Goal: Task Accomplishment & Management: Use online tool/utility

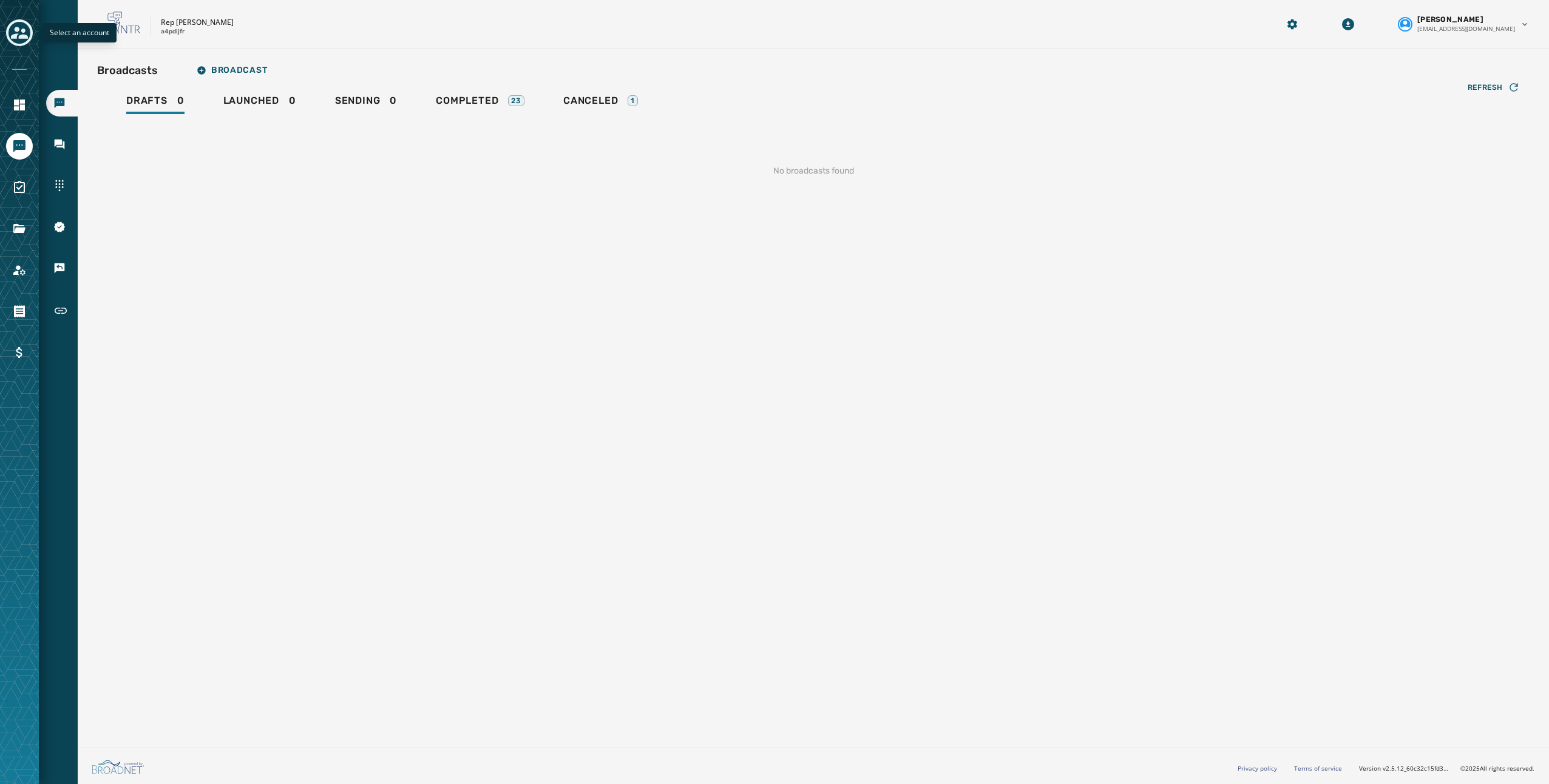
click at [20, 36] on icon "Toggle account select drawer" at bounding box center [19, 33] width 17 height 12
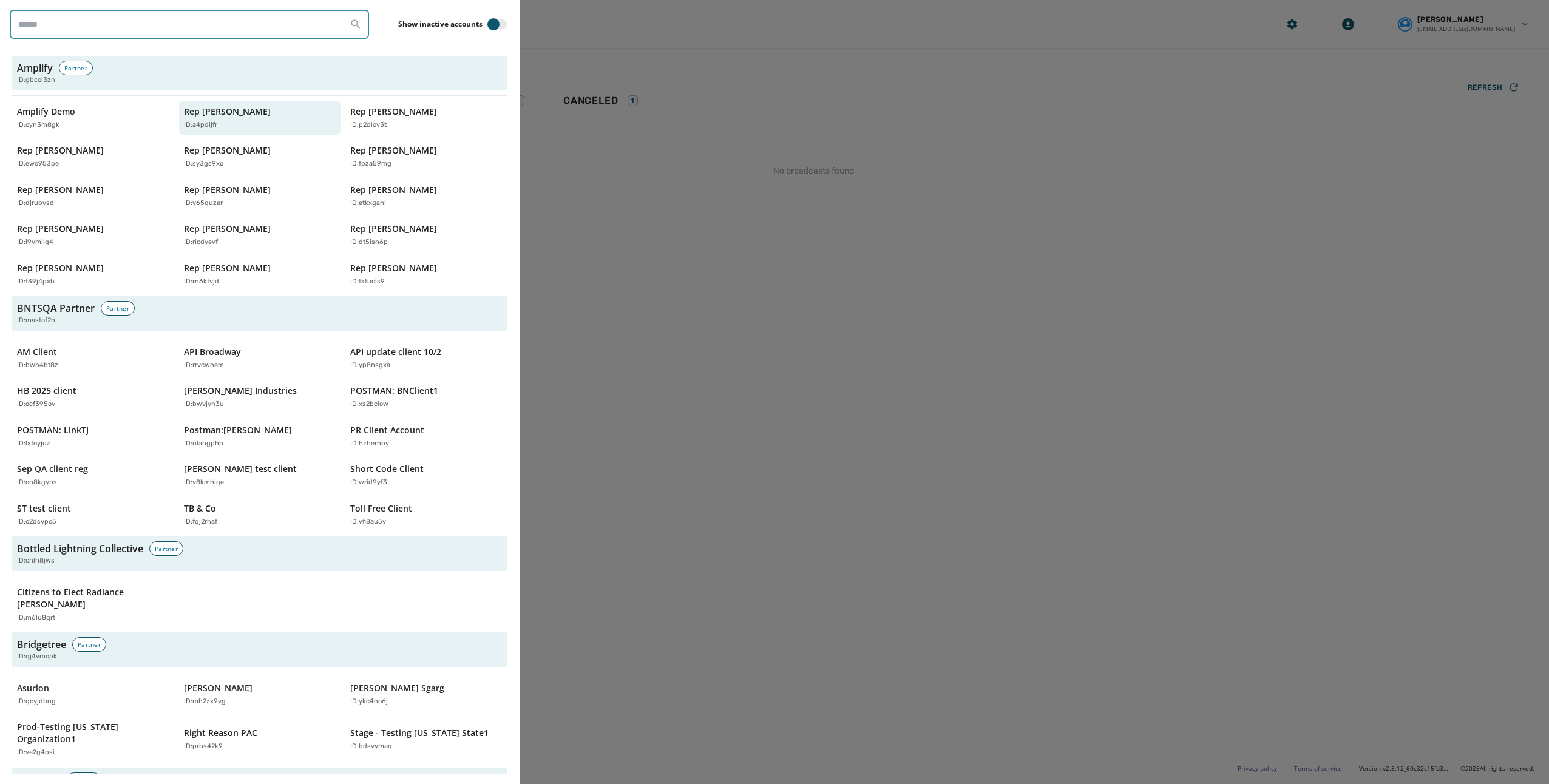
click at [107, 27] on input "search" at bounding box center [189, 24] width 360 height 29
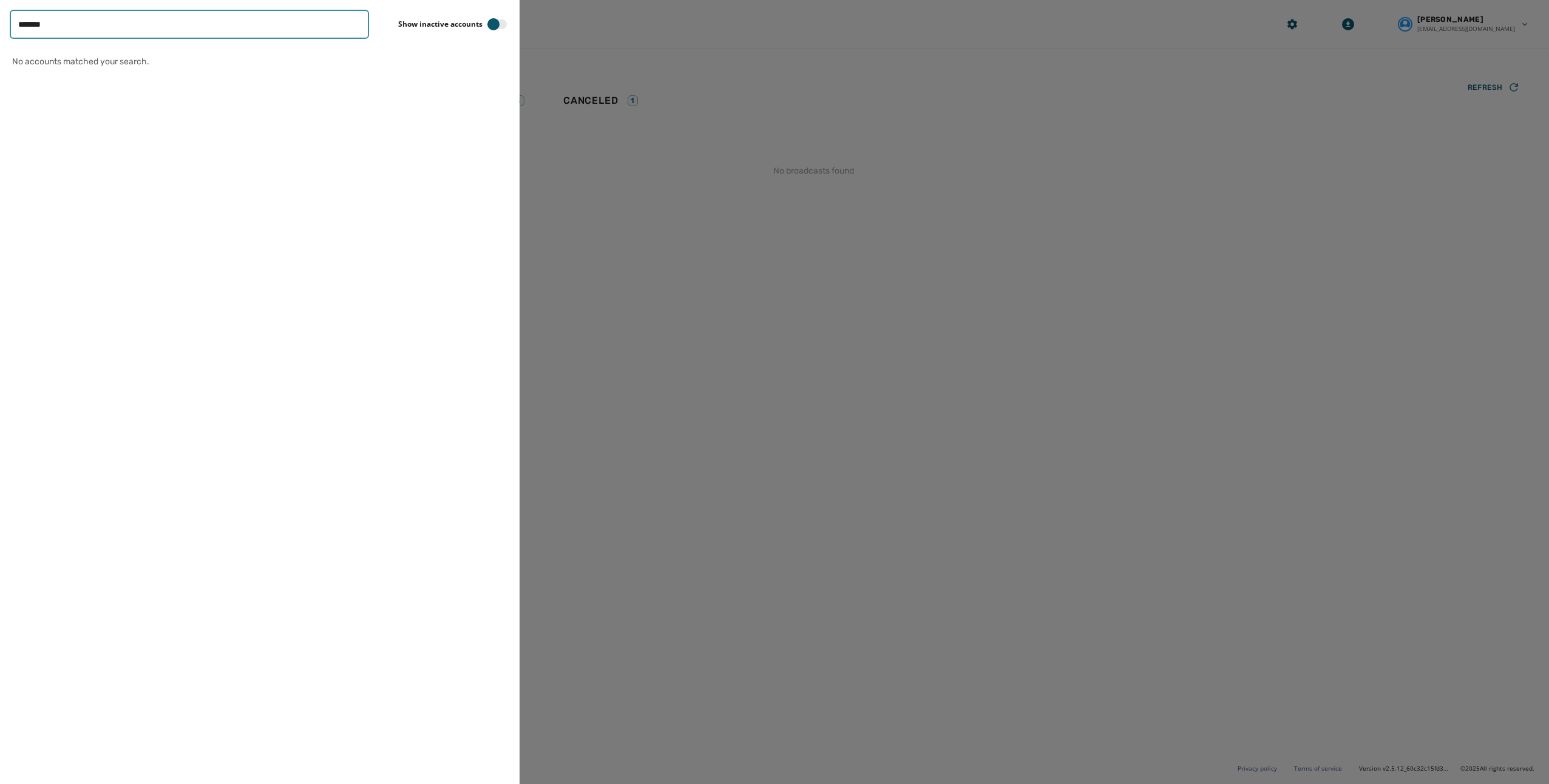
type input "*******"
click at [107, 27] on input "*******" at bounding box center [189, 24] width 360 height 29
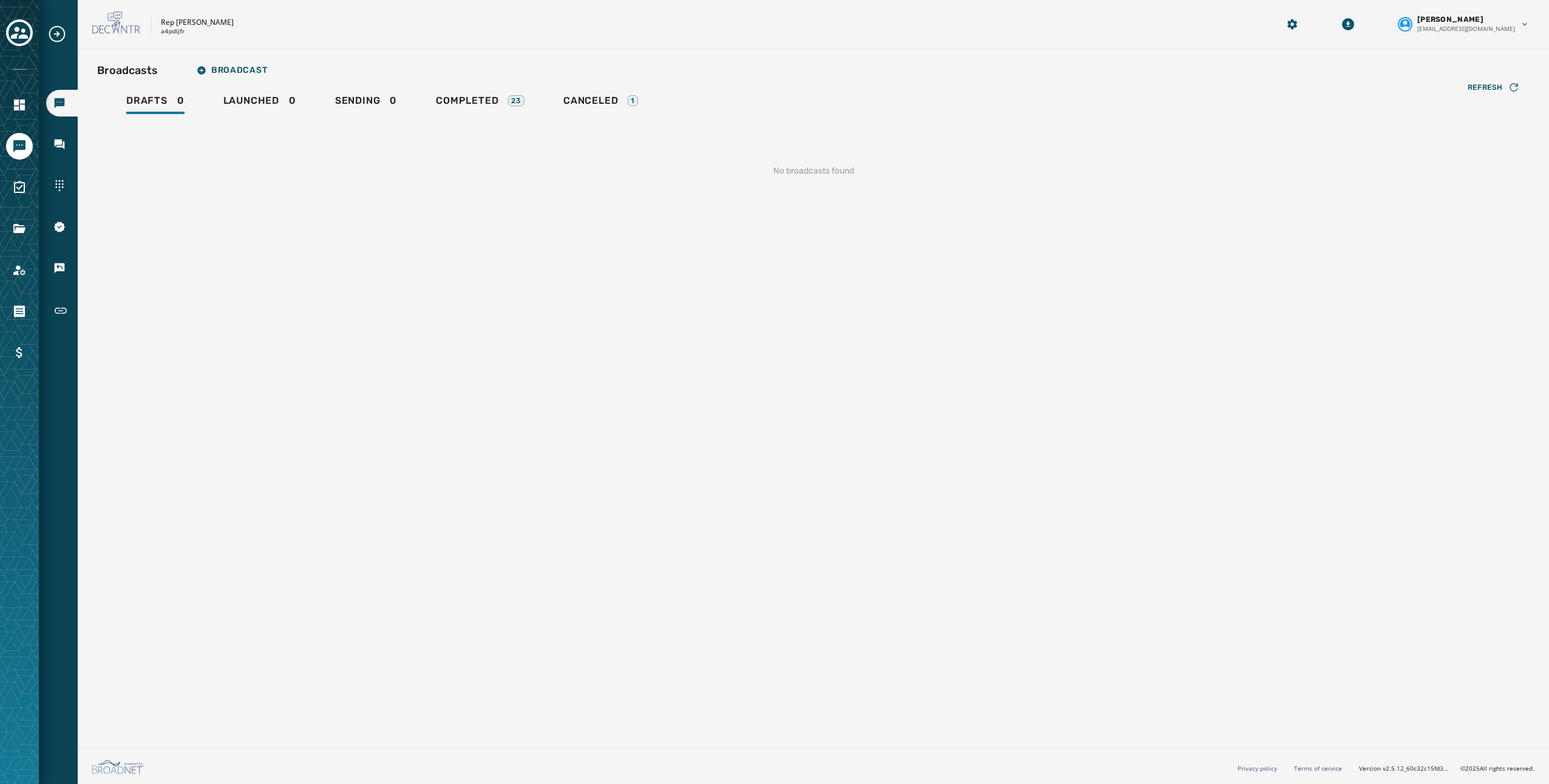
click at [43, 31] on div "Broadcasts Inbox Sending Numbers 10DLC Registration Keywords & Responders Short…" at bounding box center [58, 175] width 39 height 301
click at [32, 31] on button "Toggle account select drawer" at bounding box center [20, 33] width 27 height 27
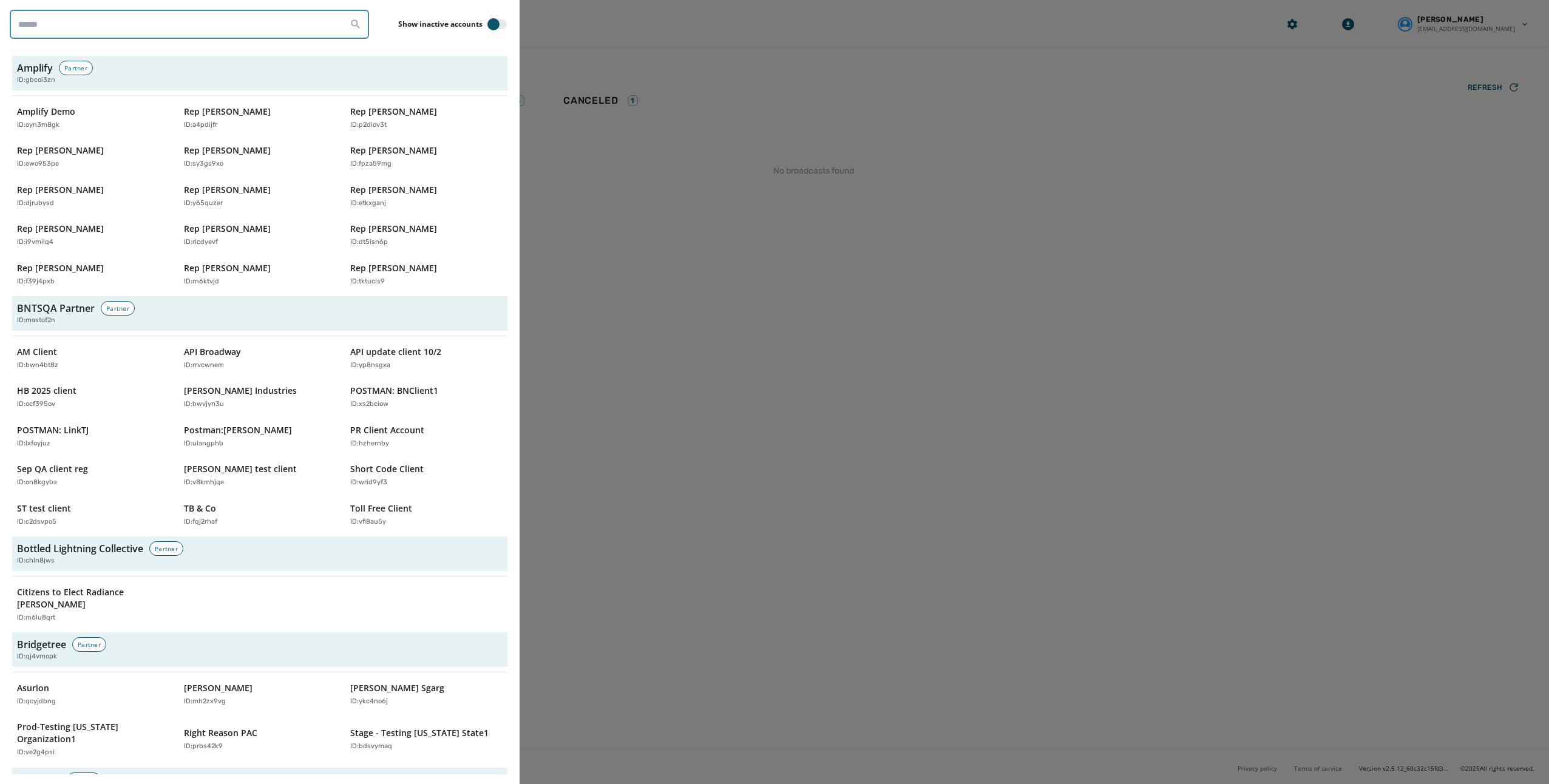
click at [64, 32] on input "search" at bounding box center [189, 24] width 360 height 29
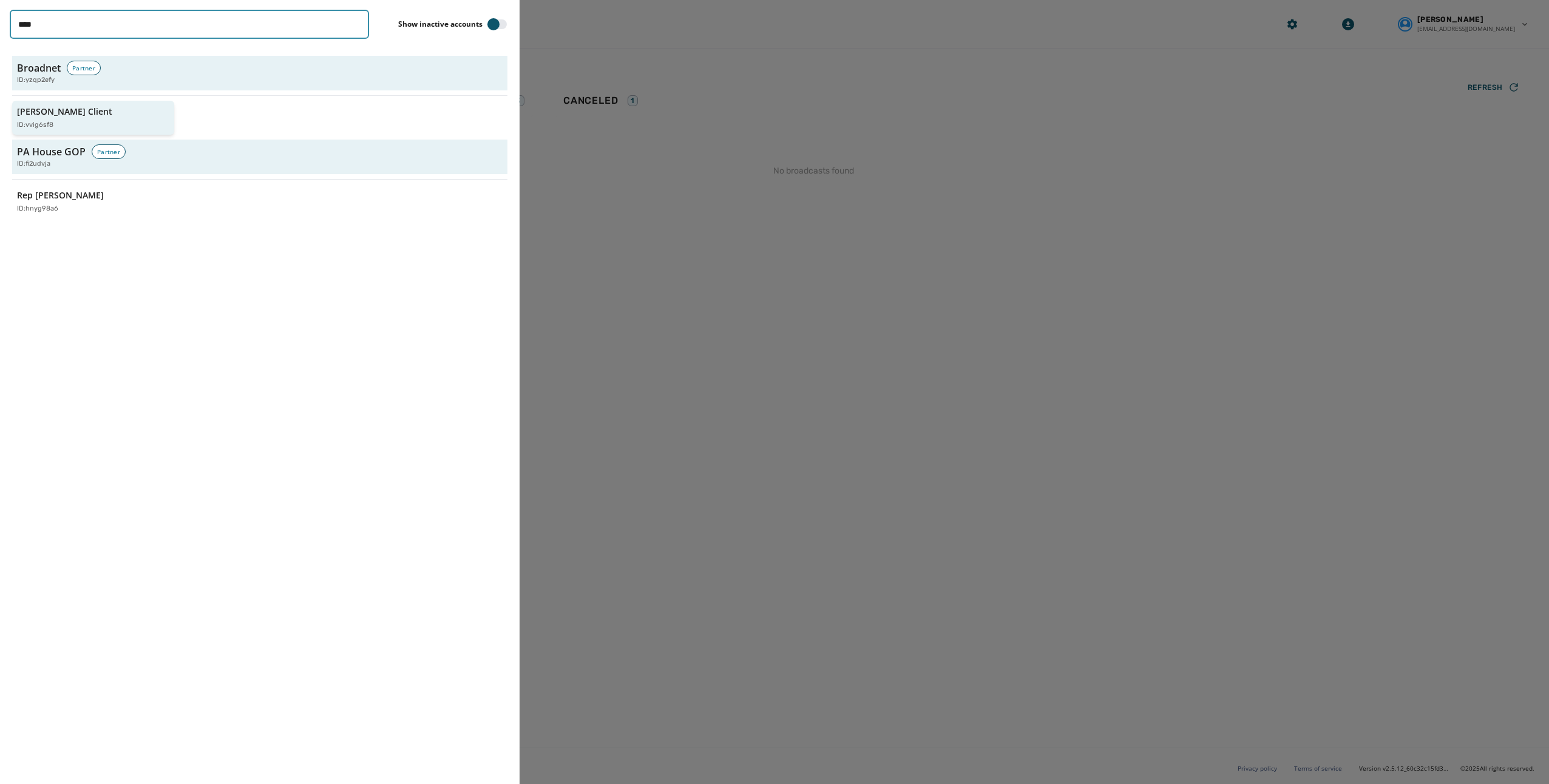
type input "****"
click at [114, 124] on div "ID: vvig6sf8" at bounding box center [87, 126] width 140 height 10
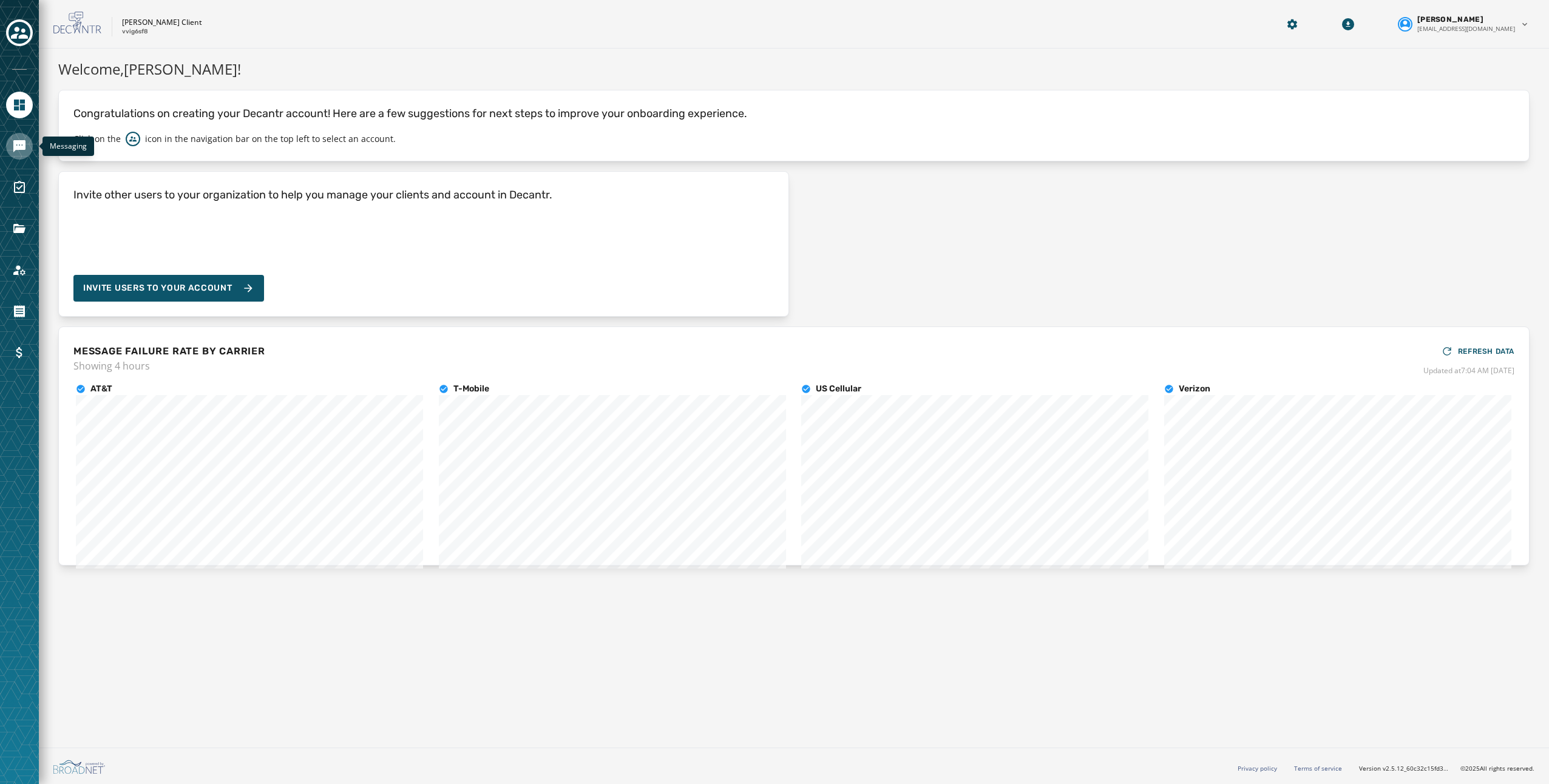
click at [18, 147] on icon "Navigate to Messaging" at bounding box center [19, 146] width 12 height 12
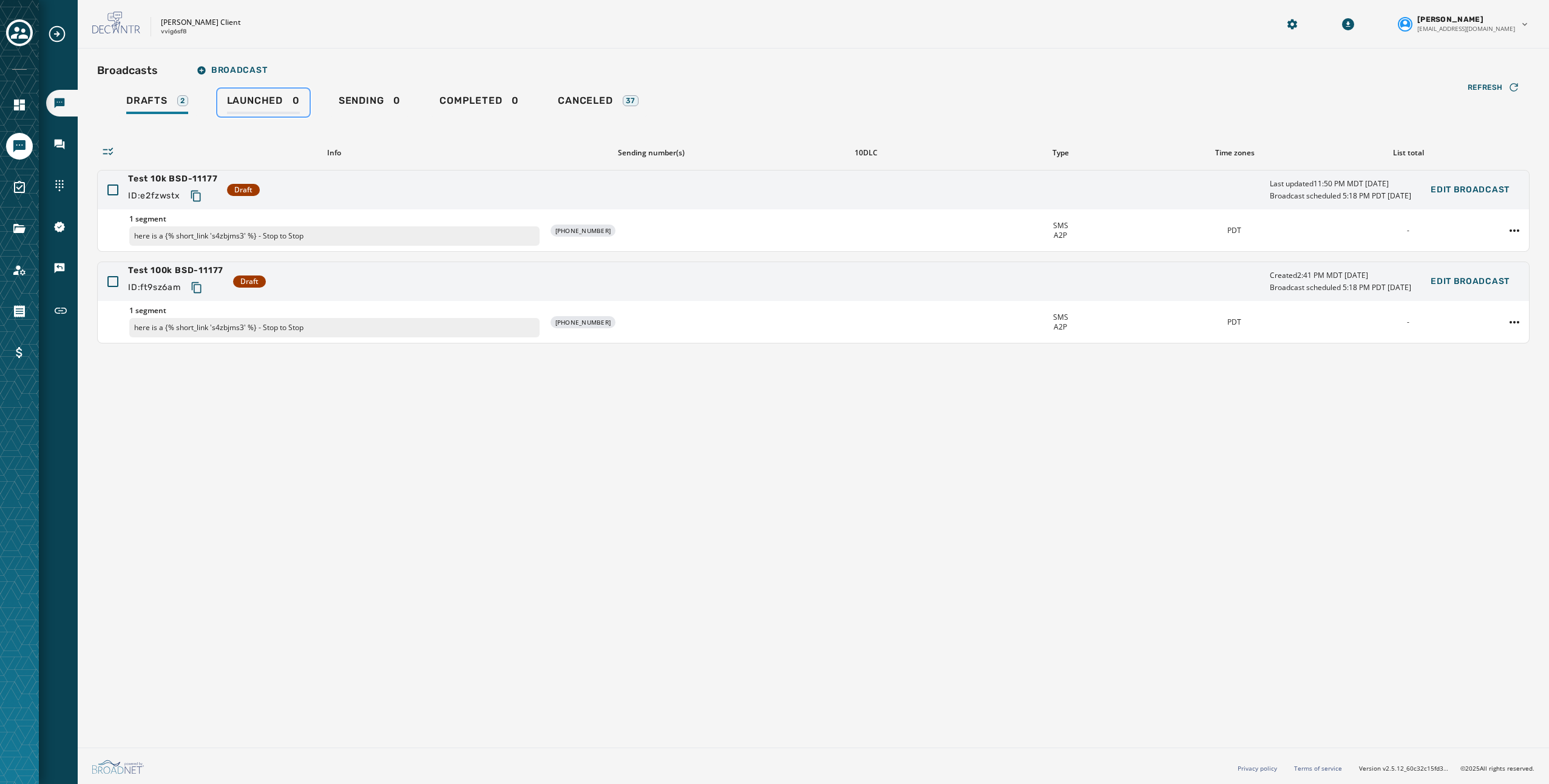
click at [295, 105] on div "Launched 0" at bounding box center [263, 105] width 73 height 19
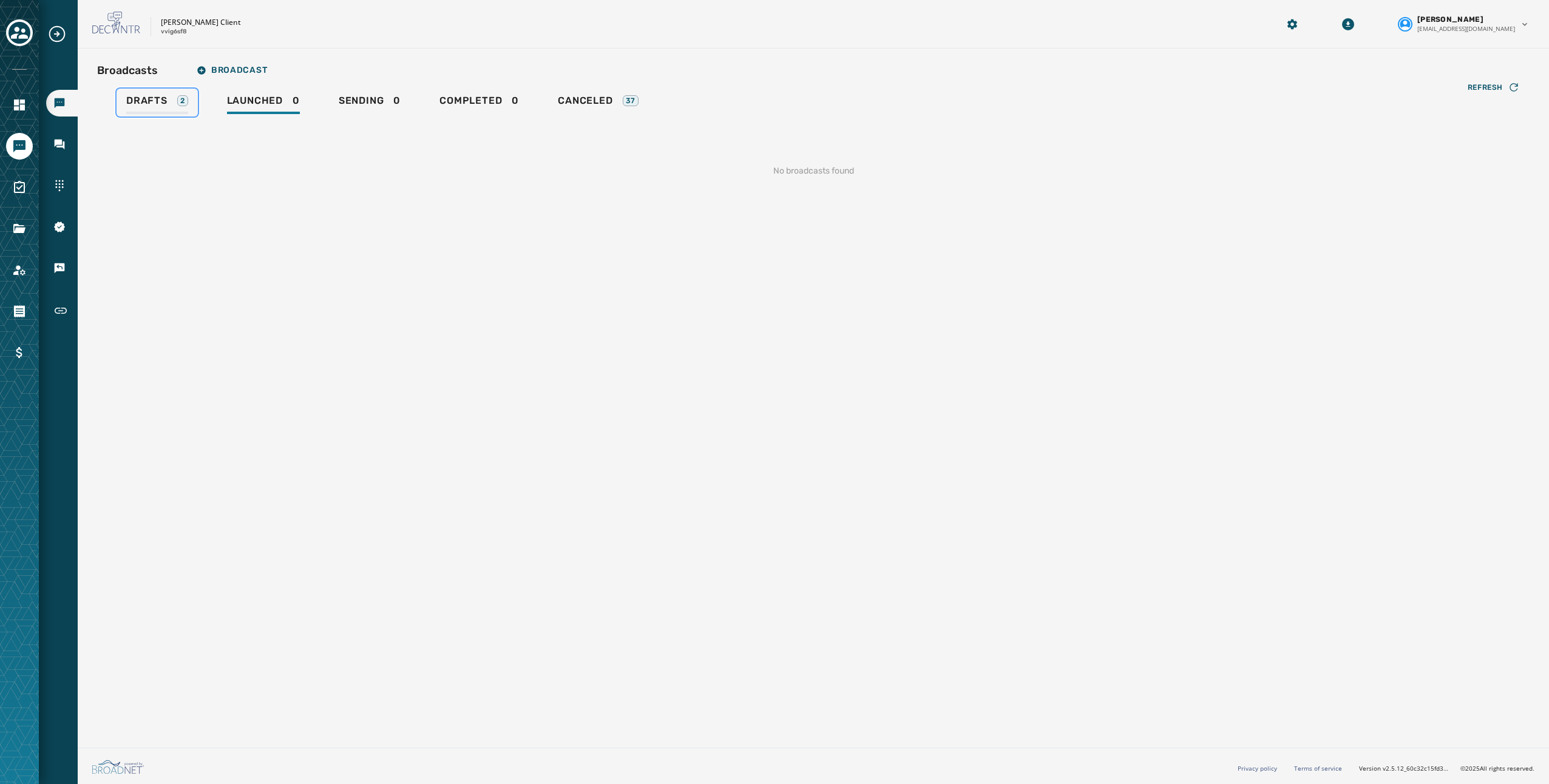
click at [169, 101] on div "Drafts 2" at bounding box center [157, 105] width 62 height 19
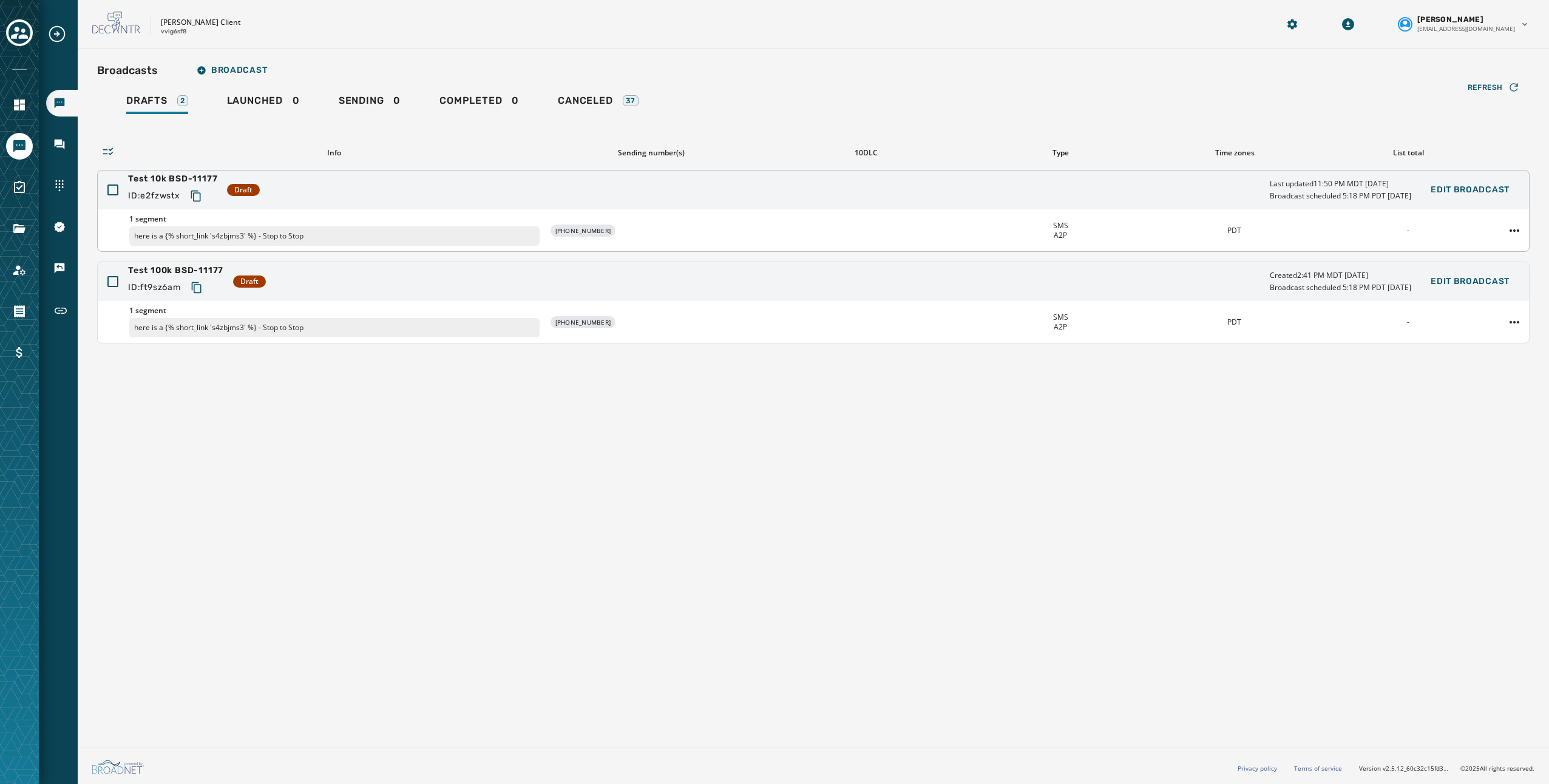
click at [409, 191] on div "Test 10k BSD-11177 ID: e2fzwstx Draft Last updated 11:50 PM MDT [DATE] Broadcas…" at bounding box center [813, 190] width 1431 height 39
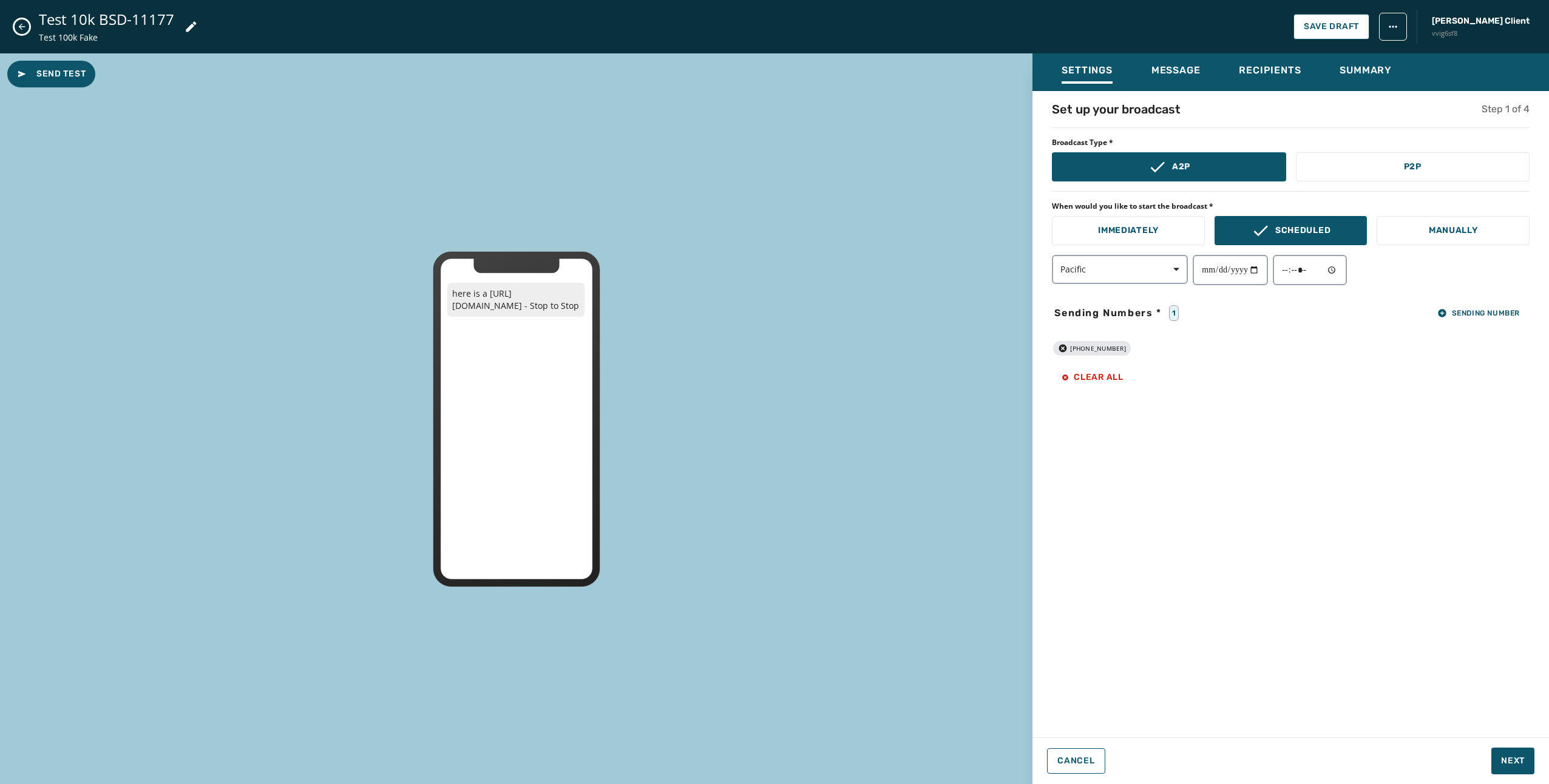
click at [22, 24] on icon "Close admin drawer" at bounding box center [22, 26] width 10 height 10
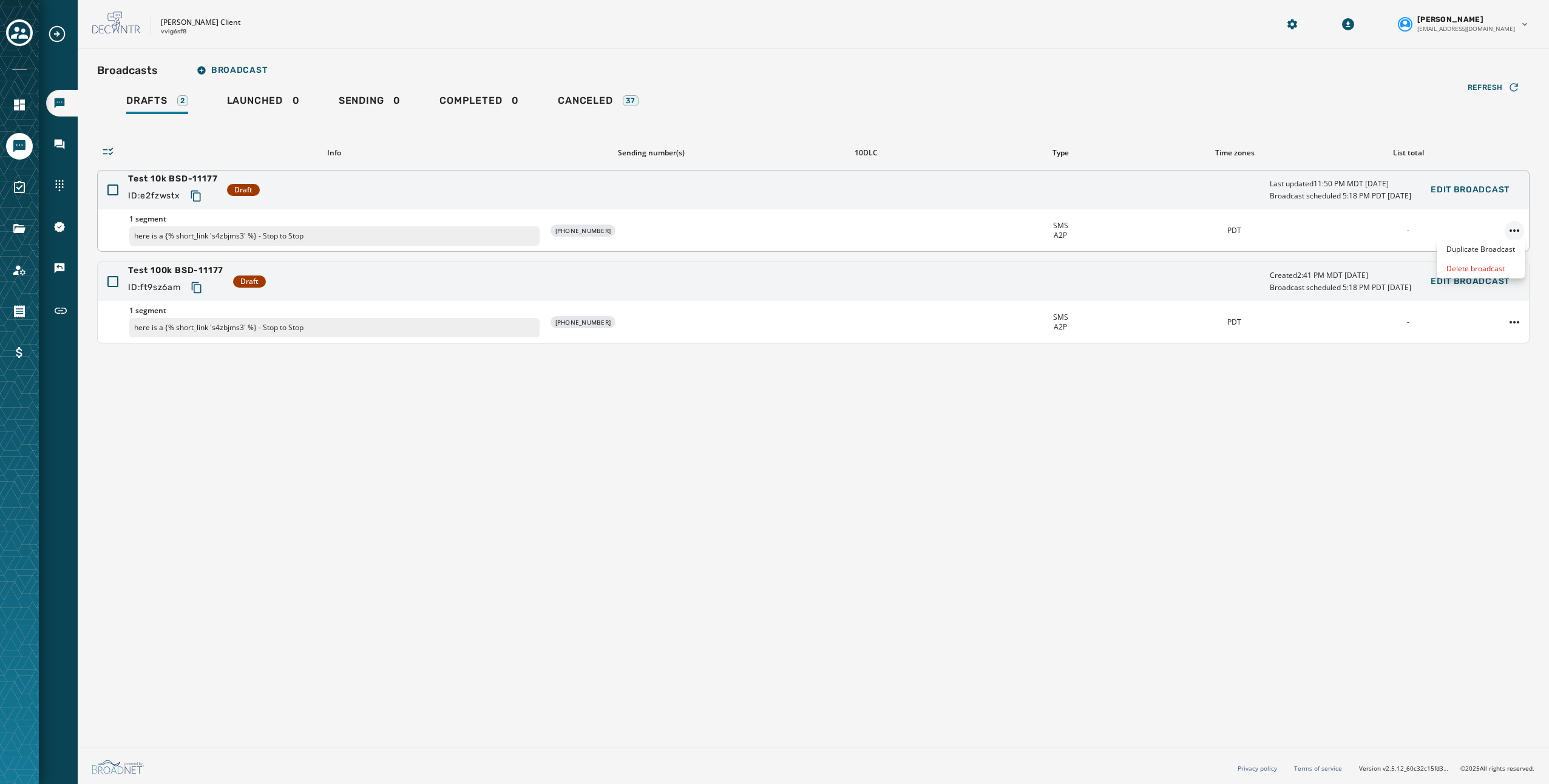
click at [1521, 226] on html "Broadcasts Inbox Sending Numbers 10DLC Registration Keywords & Responders Short…" at bounding box center [774, 392] width 1549 height 784
click at [1511, 245] on div "Duplicate Broadcast" at bounding box center [1481, 249] width 88 height 19
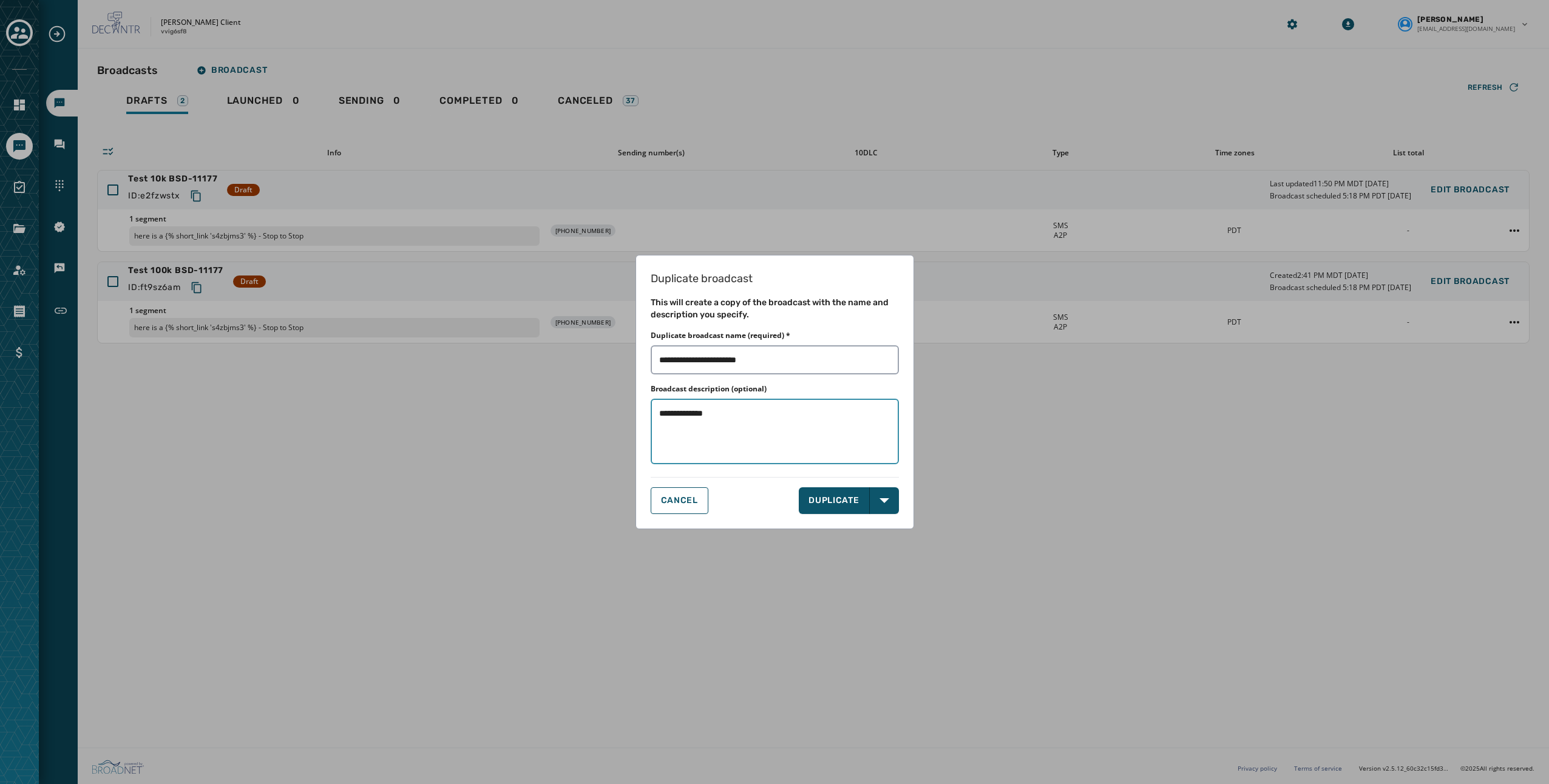
click at [690, 417] on textarea "**********" at bounding box center [775, 432] width 249 height 66
type textarea "**********"
click at [823, 505] on button "DUPLICATE" at bounding box center [834, 501] width 71 height 27
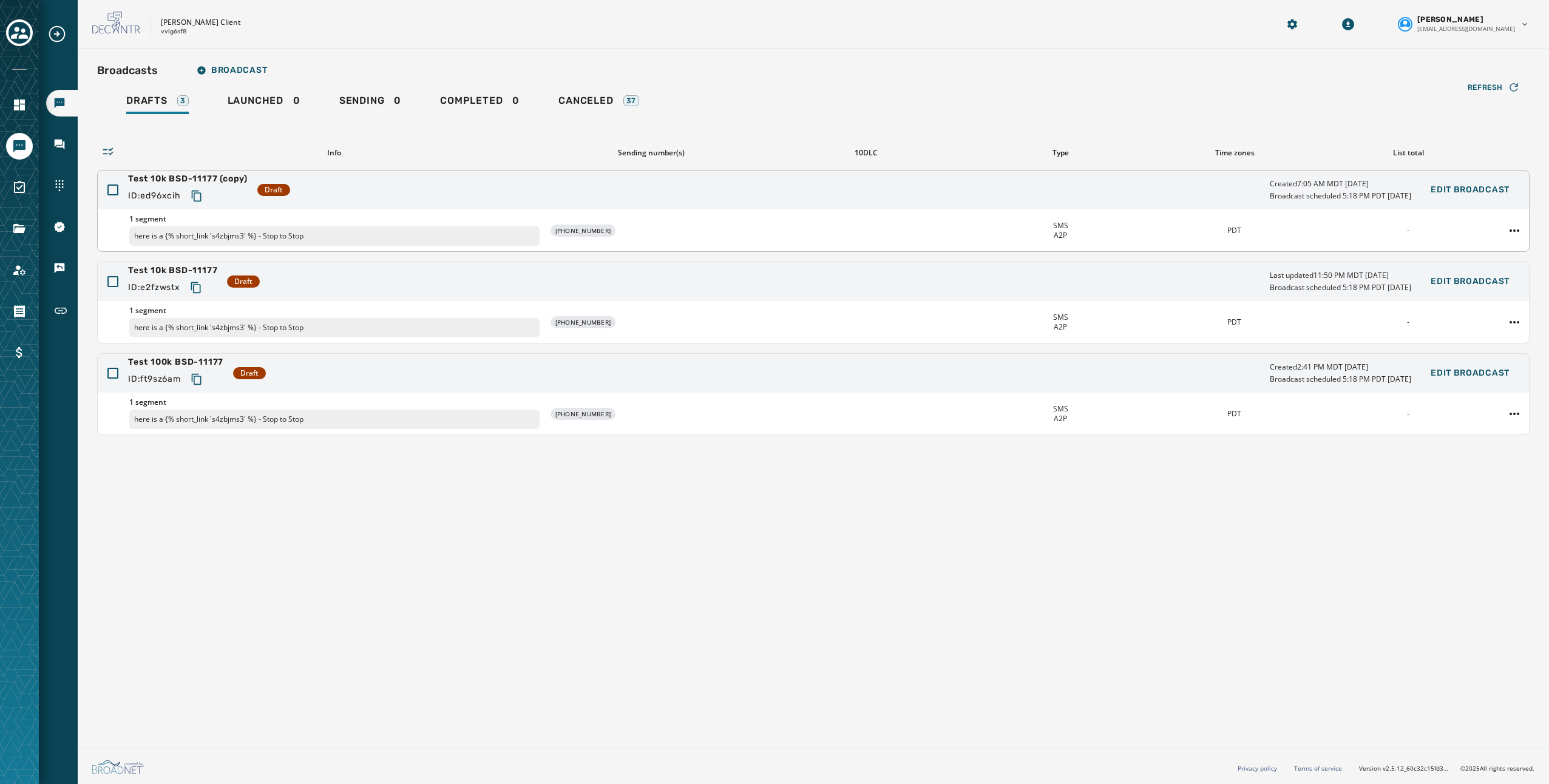
click at [690, 194] on div "Test 10k BSD-11177 (copy) ID: ed96xcih Draft Created 7:05 AM MDT [DATE] Broadca…" at bounding box center [813, 190] width 1431 height 39
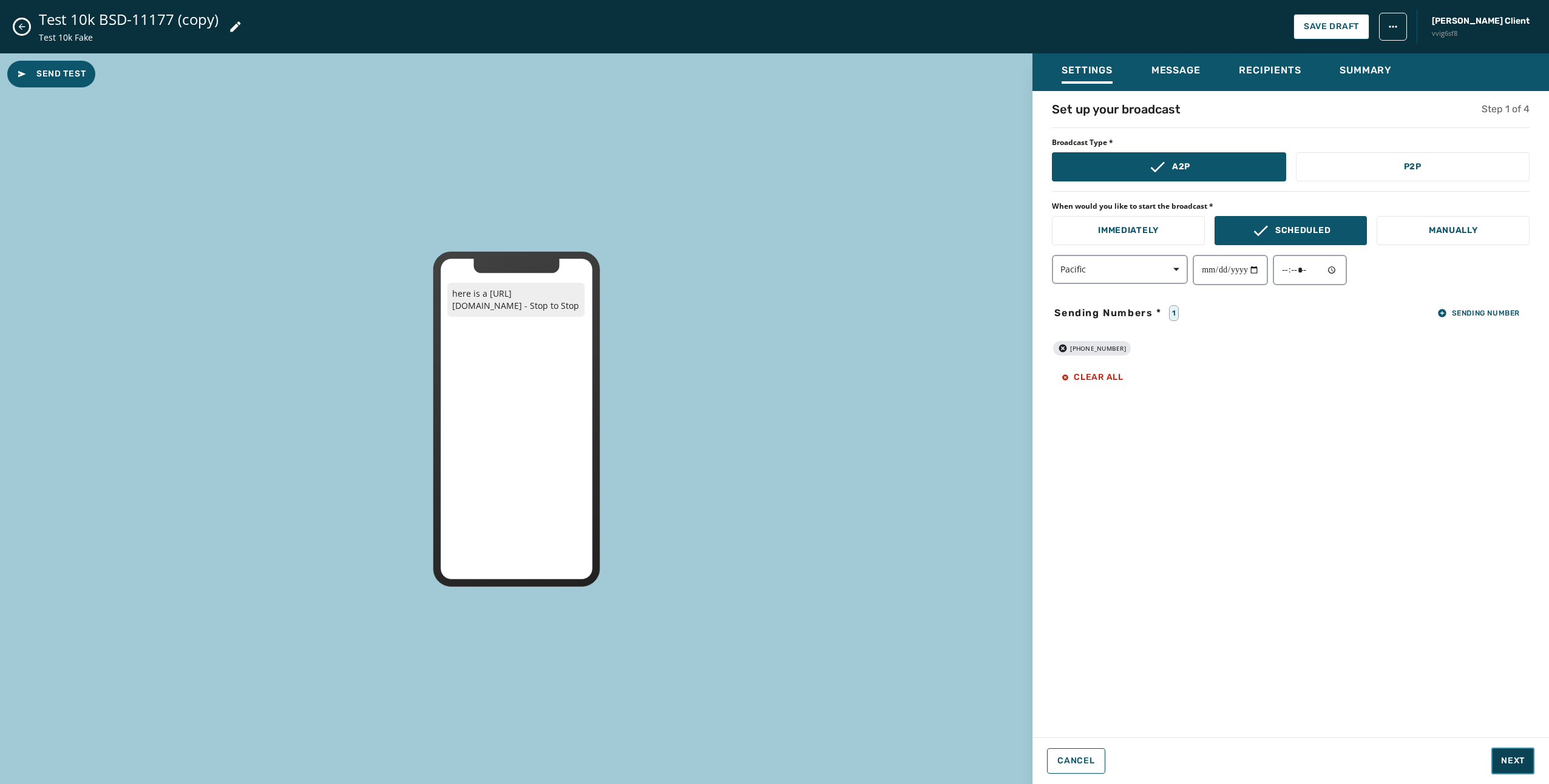
click at [1504, 761] on span "Next" at bounding box center [1513, 760] width 24 height 12
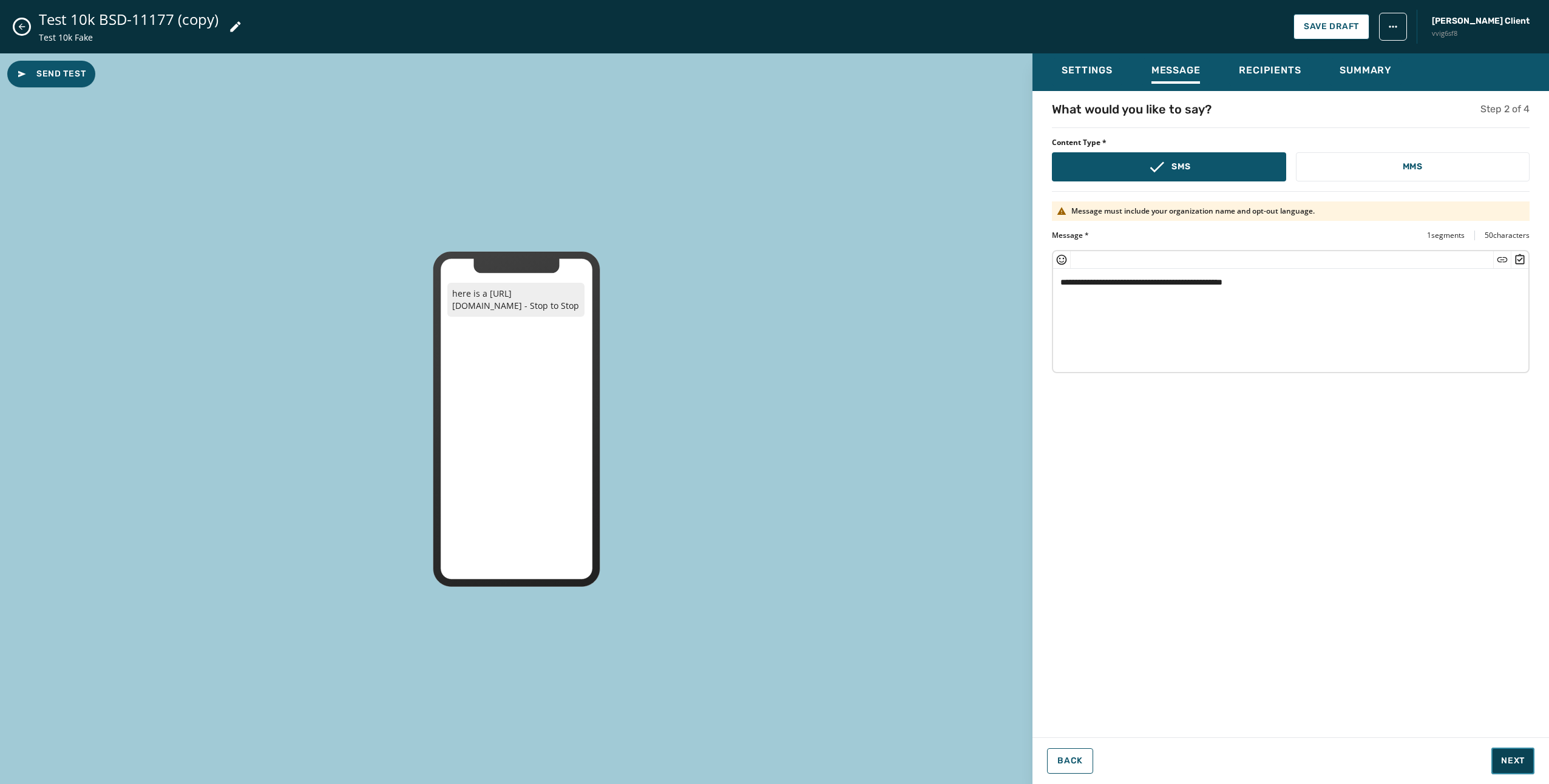
click at [1504, 761] on span "Next" at bounding box center [1513, 760] width 24 height 12
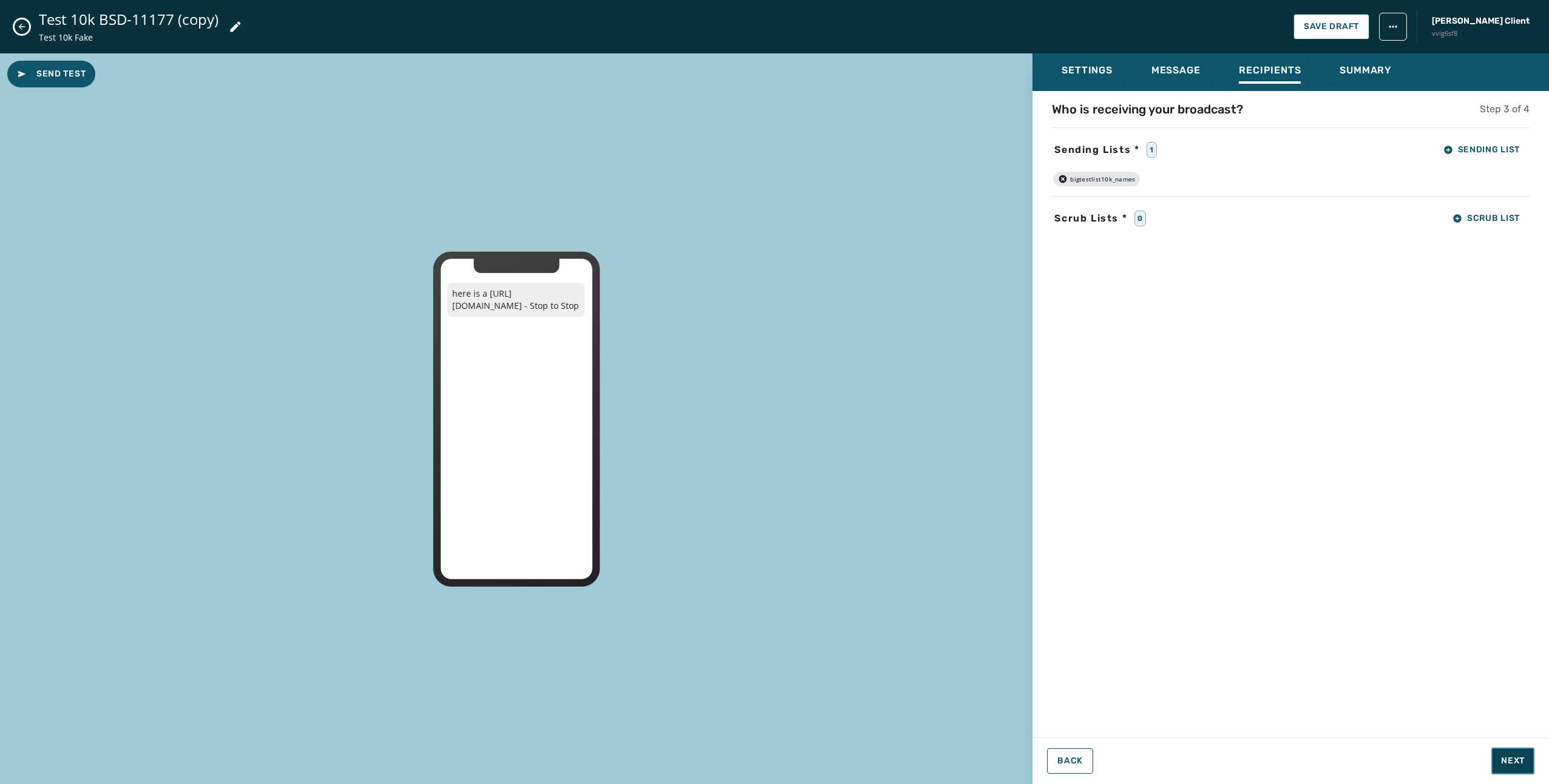
click at [1504, 761] on span "Next" at bounding box center [1513, 760] width 24 height 12
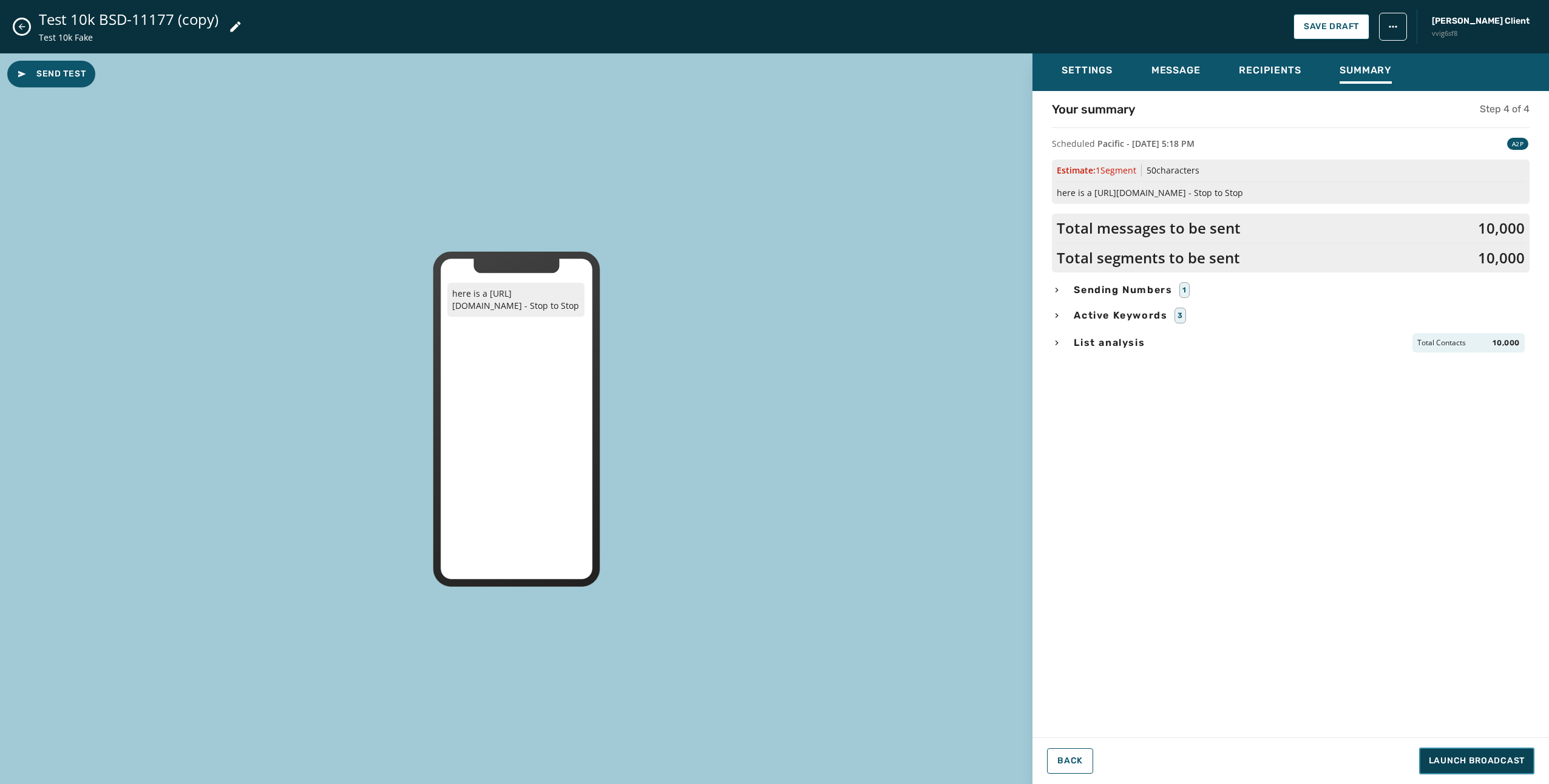
click at [1504, 761] on span "Launch Broadcast" at bounding box center [1476, 760] width 96 height 12
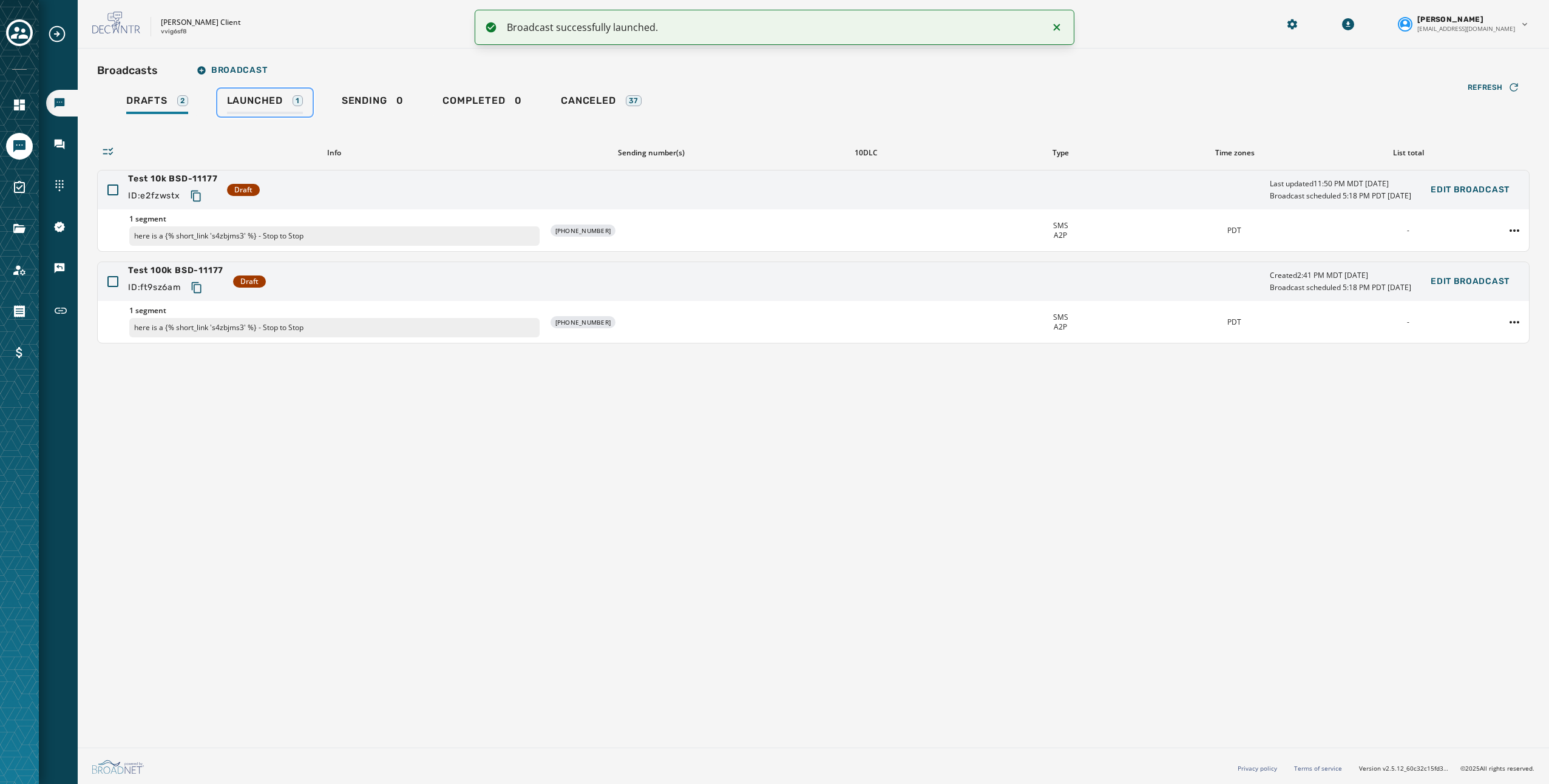
click at [263, 101] on span "Launched" at bounding box center [255, 101] width 56 height 12
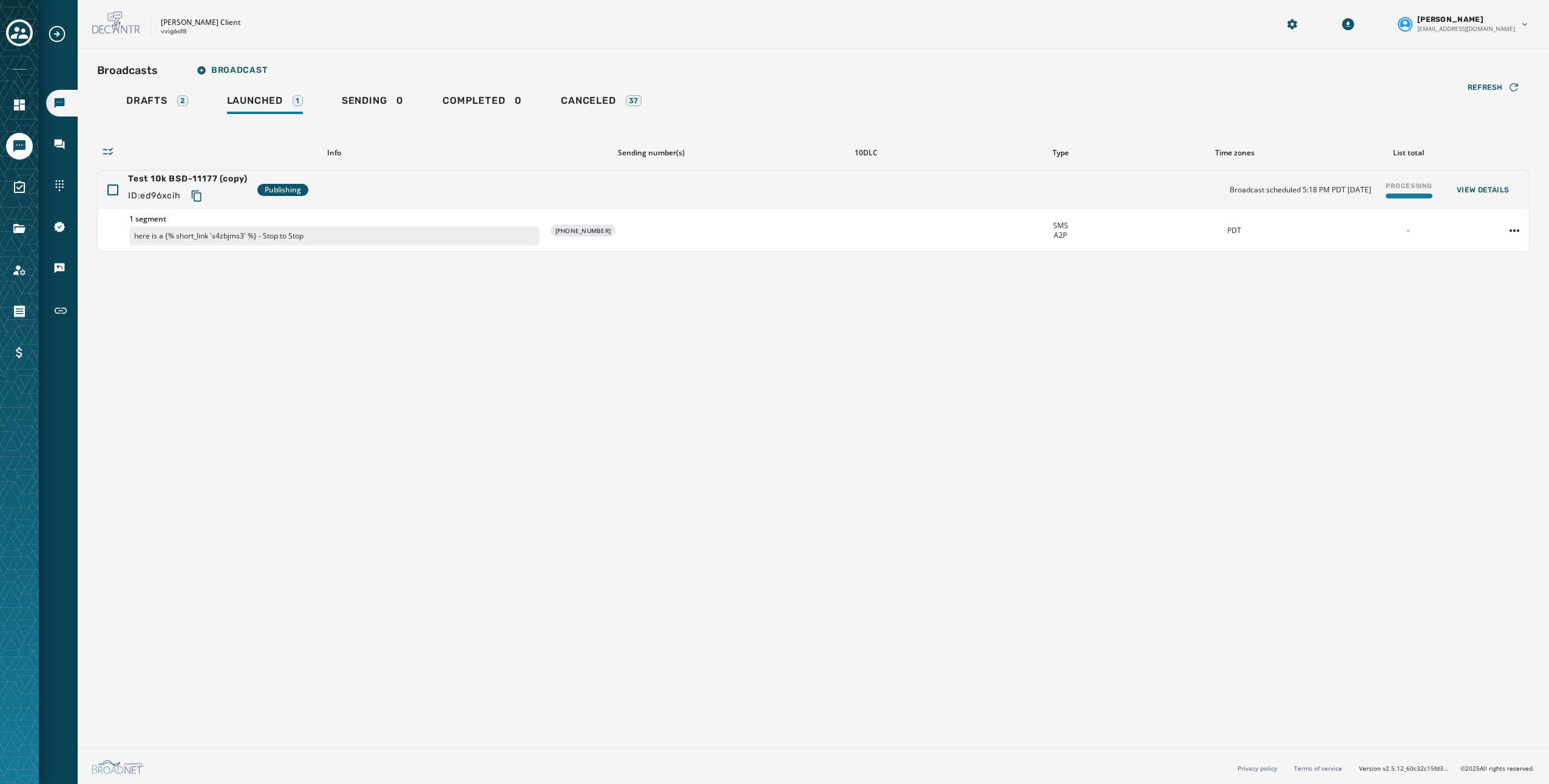
click at [120, 351] on div "Broadcasts Broadcast Drafts 2 Launched 1 Sending 0 Completed 0 Canceled 37 Refr…" at bounding box center [813, 395] width 1471 height 694
